Goal: Task Accomplishment & Management: Manage account settings

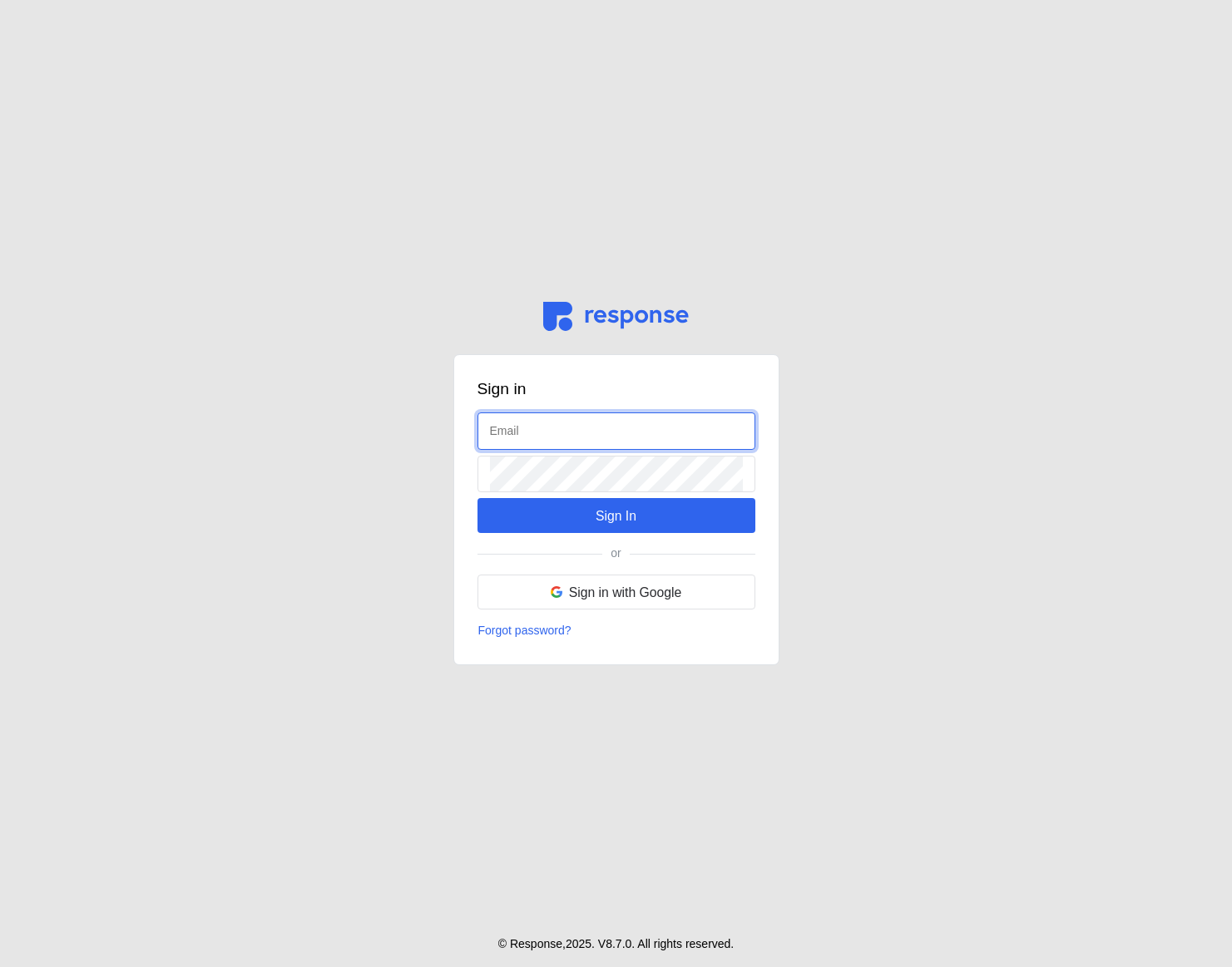
click at [529, 442] on input "text" at bounding box center [616, 431] width 253 height 36
type input "admin@tryresponse.com"
